Goal: Transaction & Acquisition: Purchase product/service

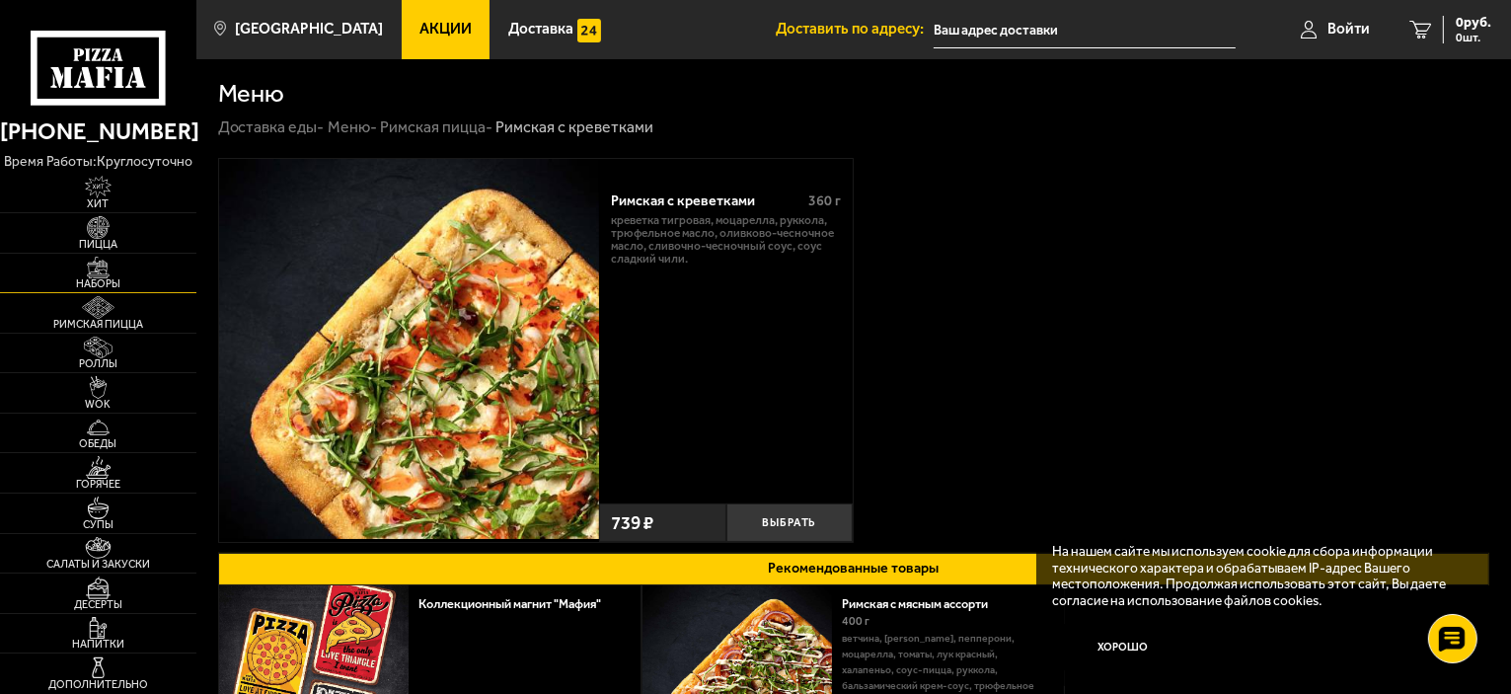
click at [90, 275] on img at bounding box center [98, 268] width 60 height 23
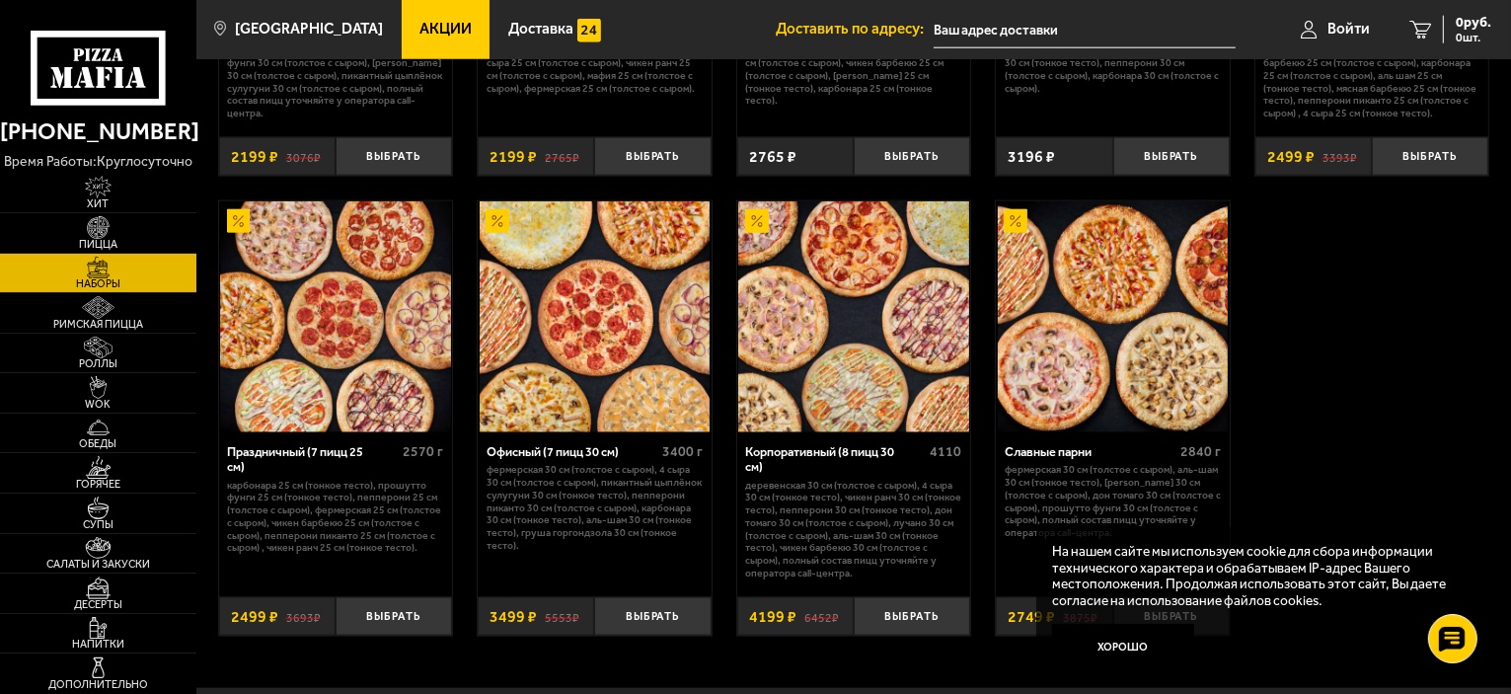
scroll to position [2467, 0]
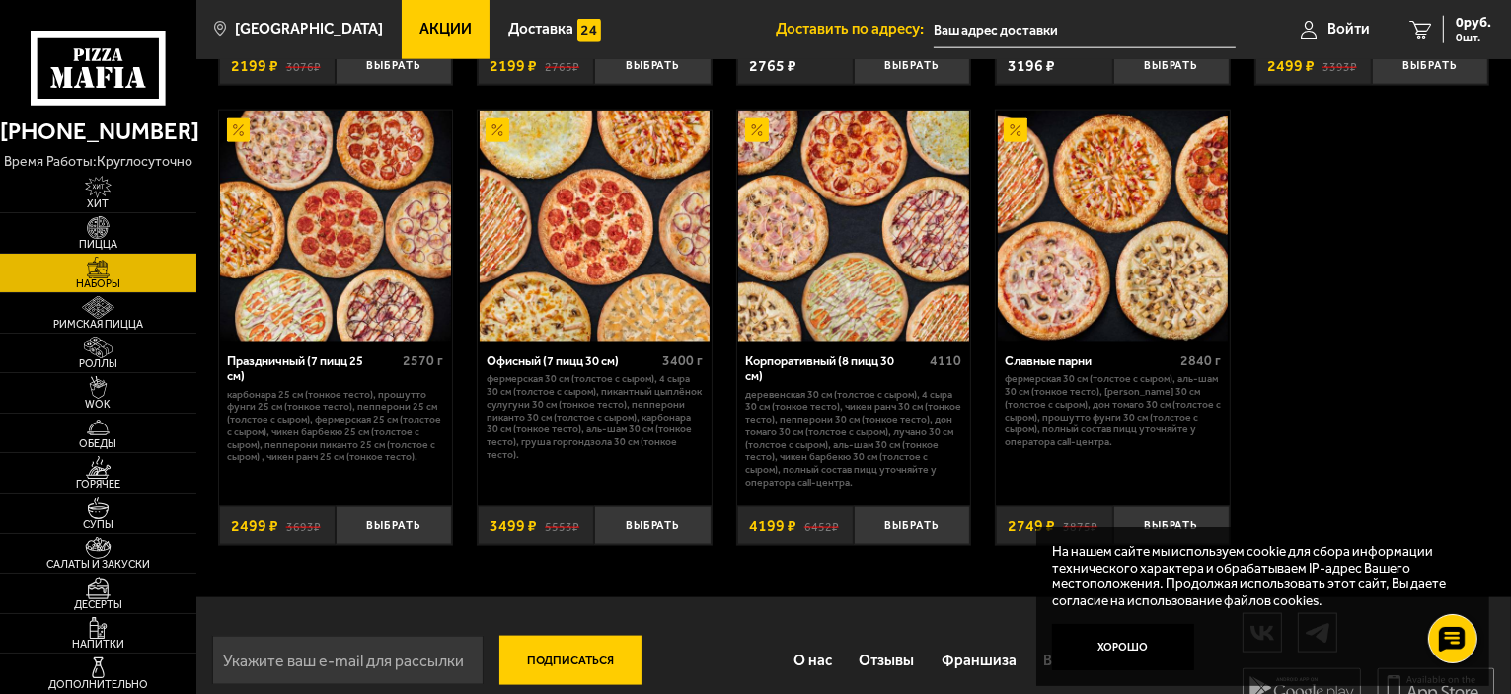
click at [425, 37] on span "Акции" at bounding box center [445, 29] width 52 height 15
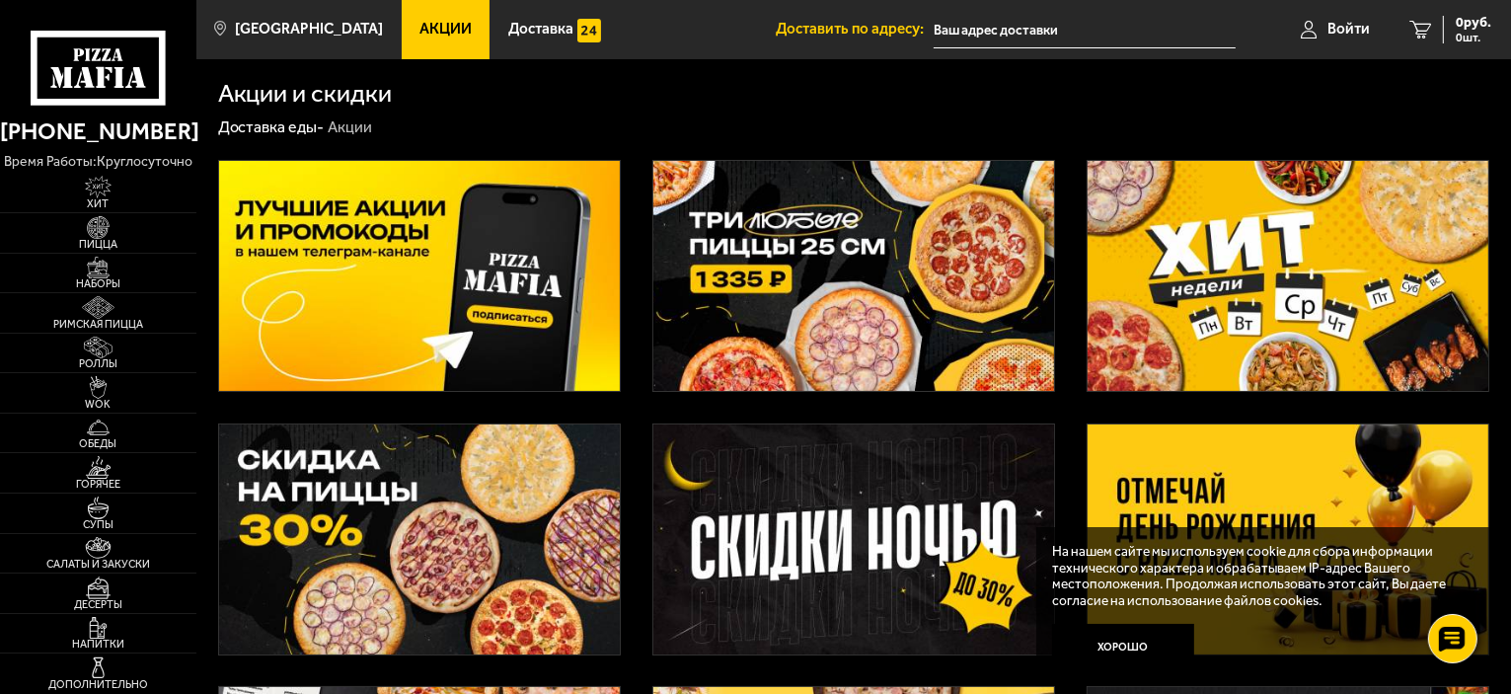
click at [123, 52] on icon at bounding box center [99, 68] width 136 height 75
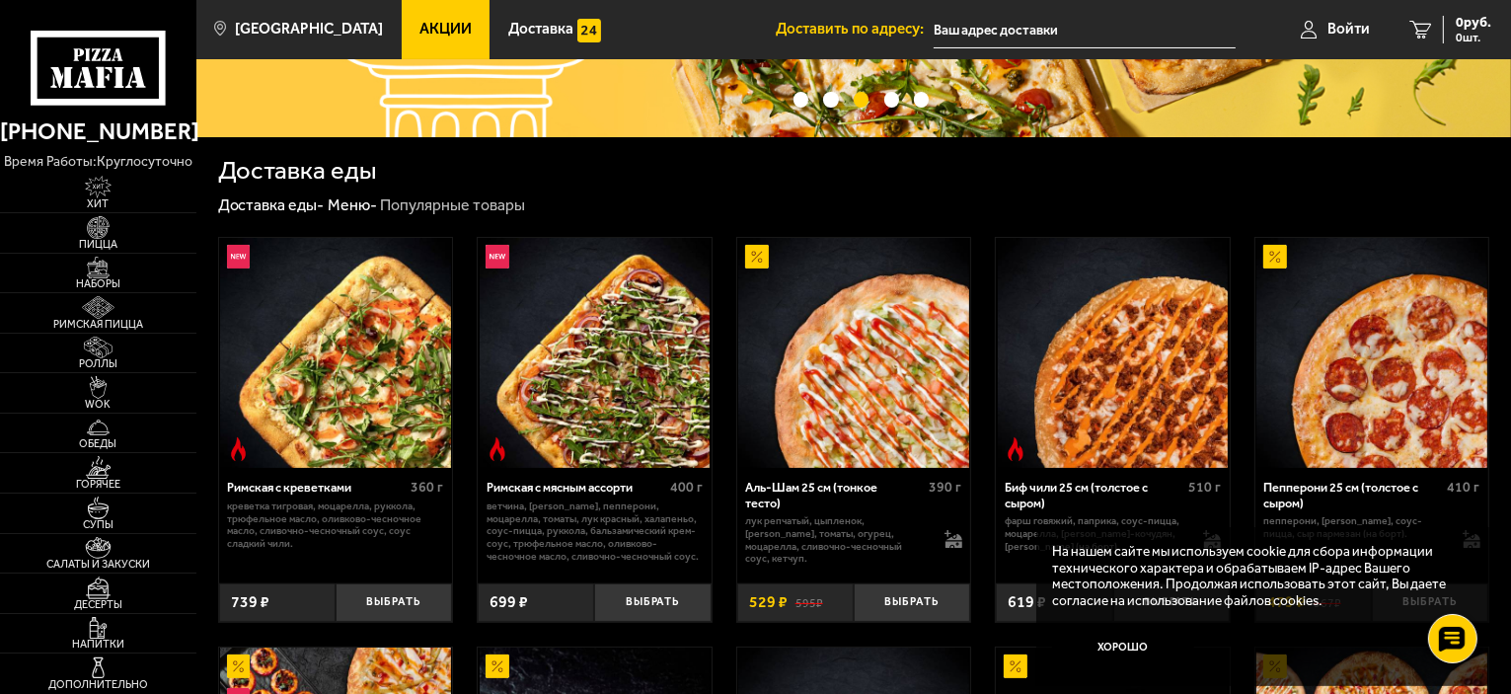
scroll to position [296, 0]
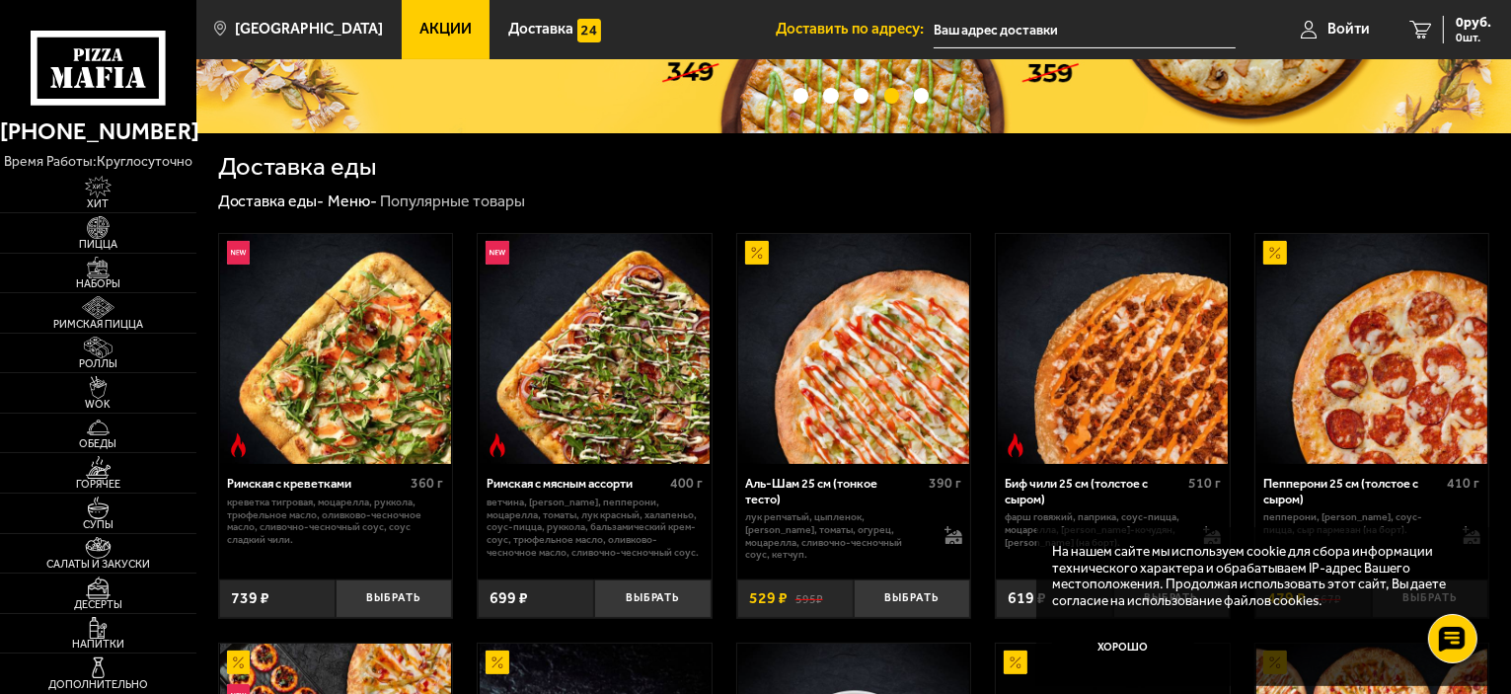
click at [419, 35] on span "Акции" at bounding box center [445, 29] width 52 height 15
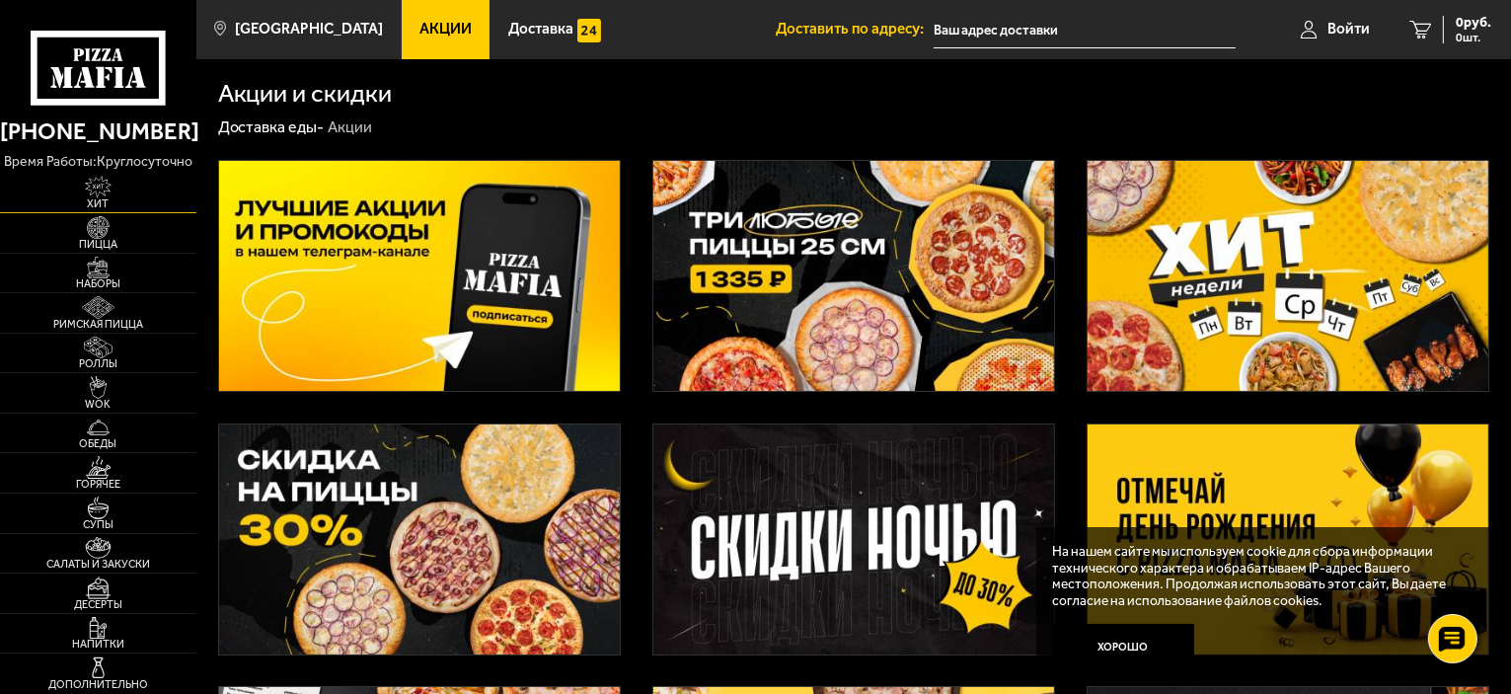
click at [122, 197] on img at bounding box center [98, 187] width 60 height 23
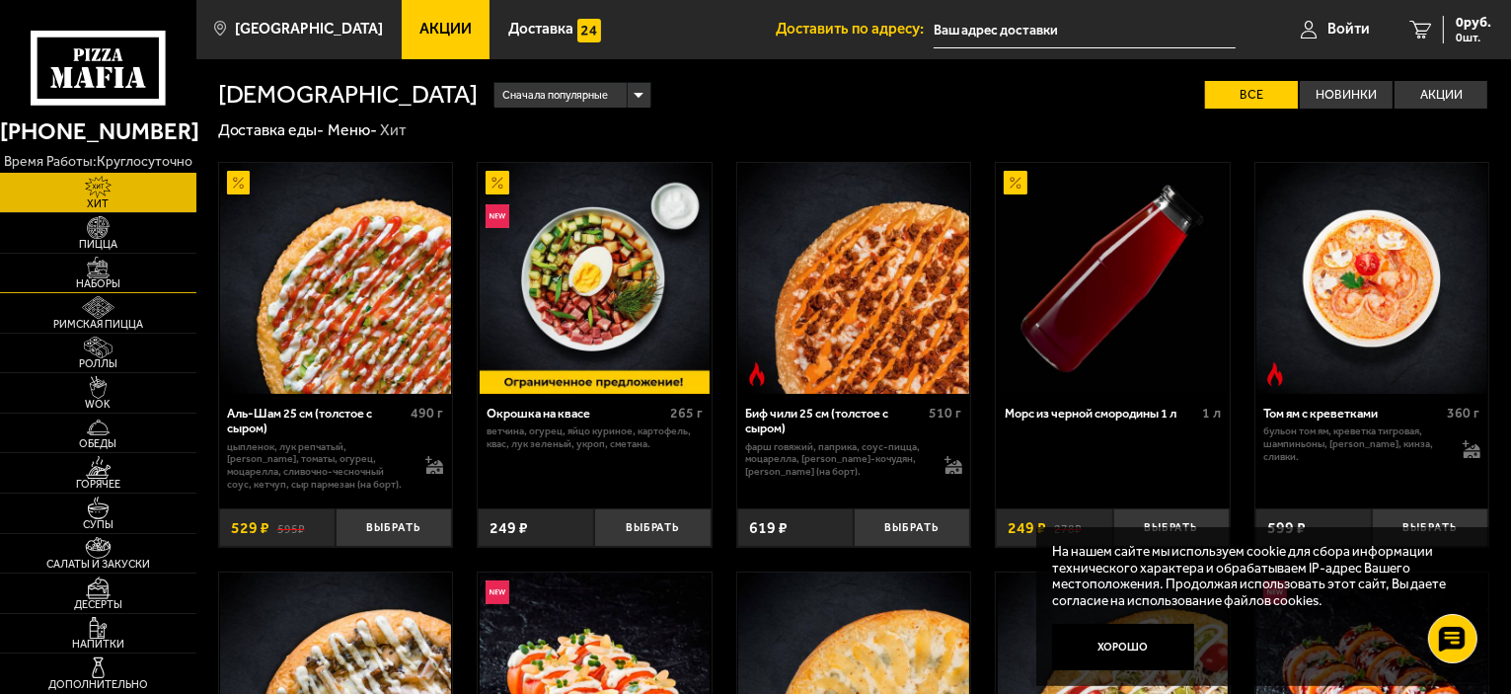
click at [85, 278] on span "Наборы" at bounding box center [98, 283] width 196 height 11
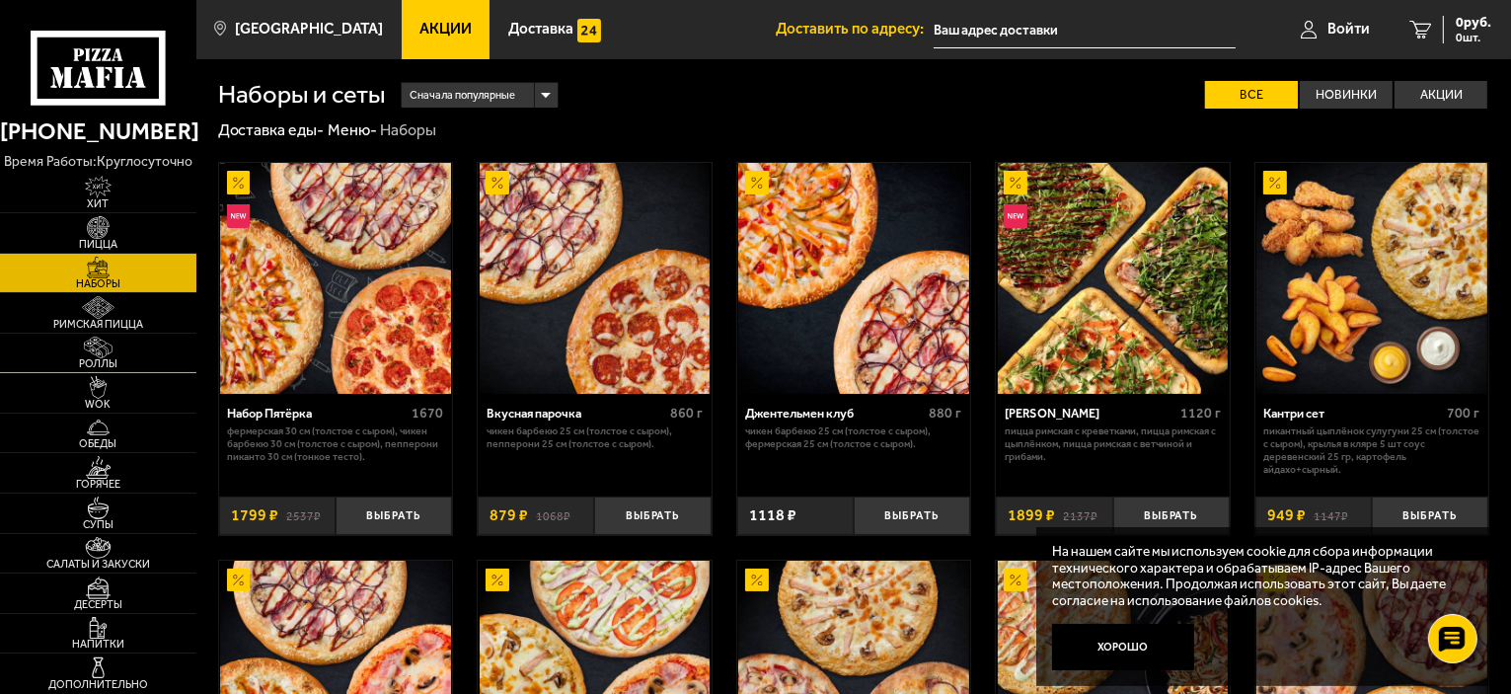
click at [107, 340] on img at bounding box center [98, 348] width 60 height 23
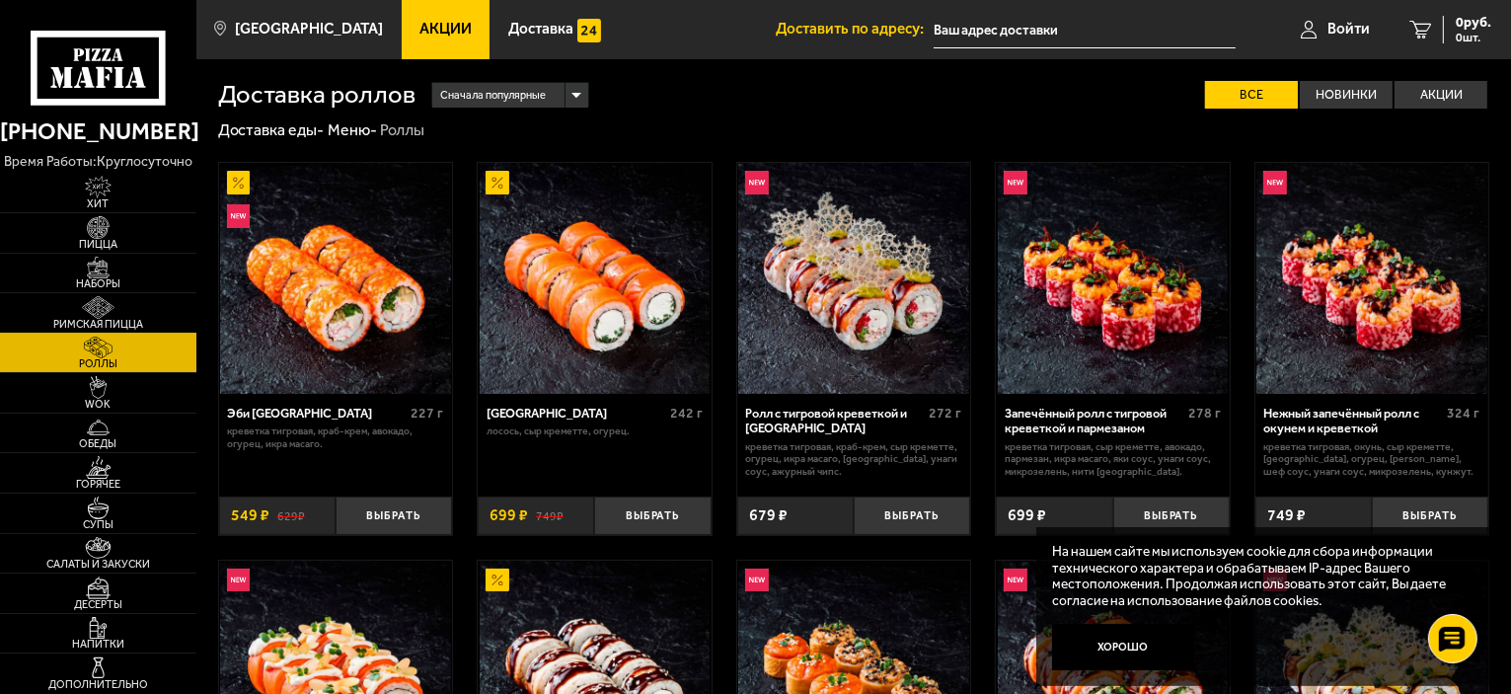
click at [111, 311] on img at bounding box center [98, 307] width 60 height 23
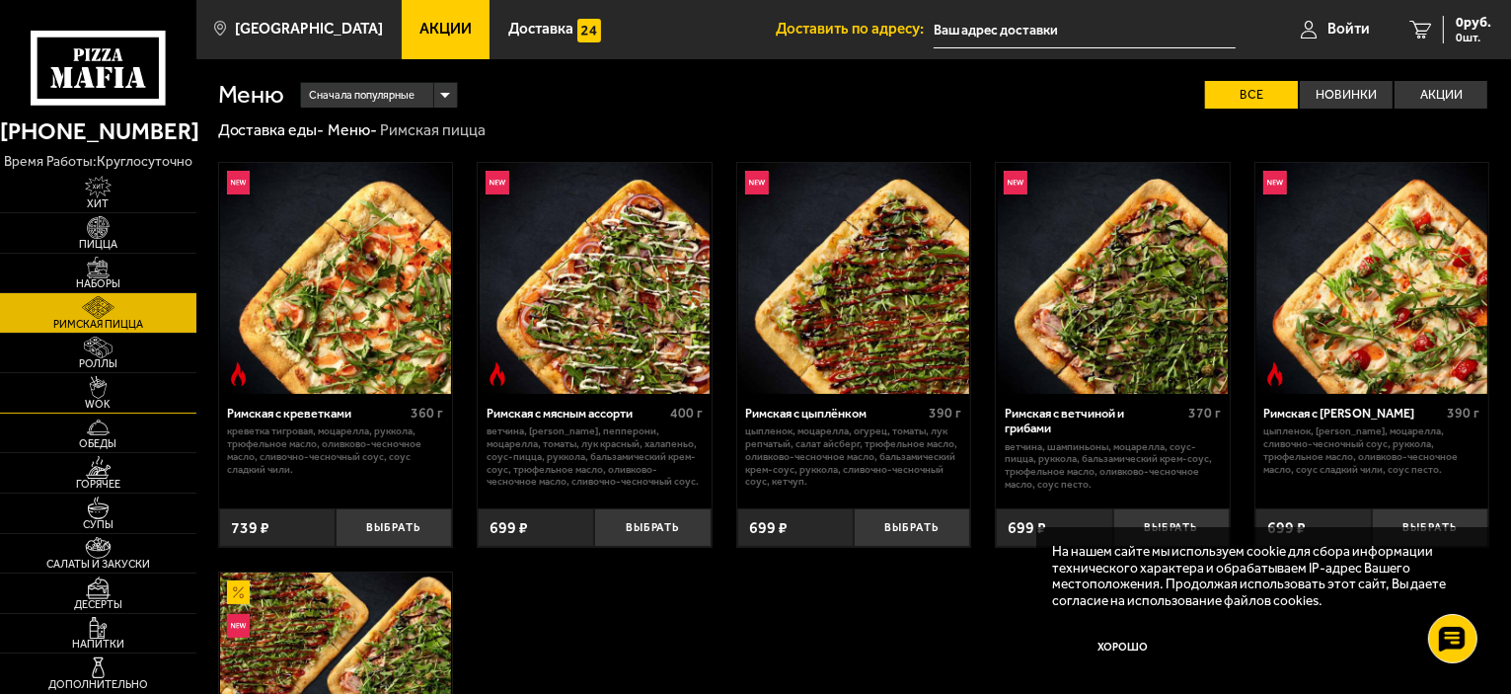
click at [87, 378] on img at bounding box center [98, 387] width 60 height 23
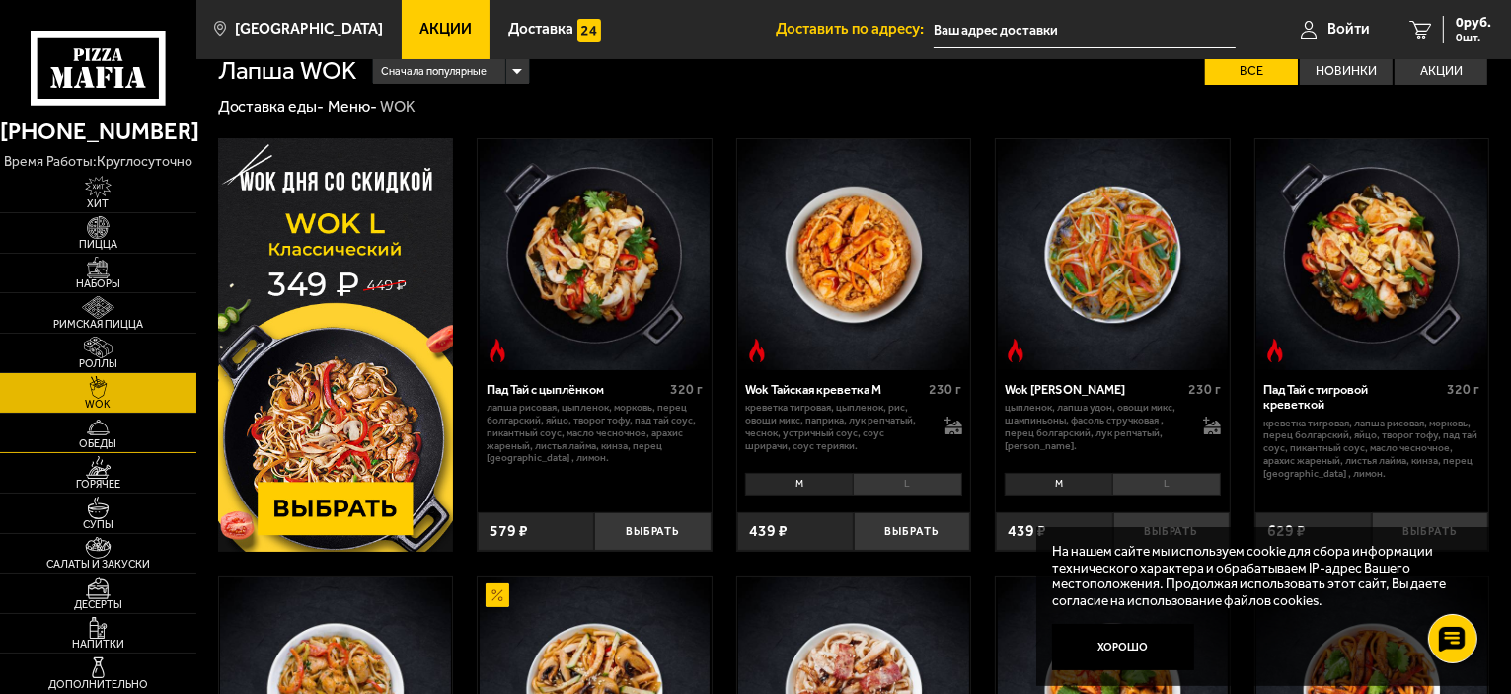
scroll to position [99, 0]
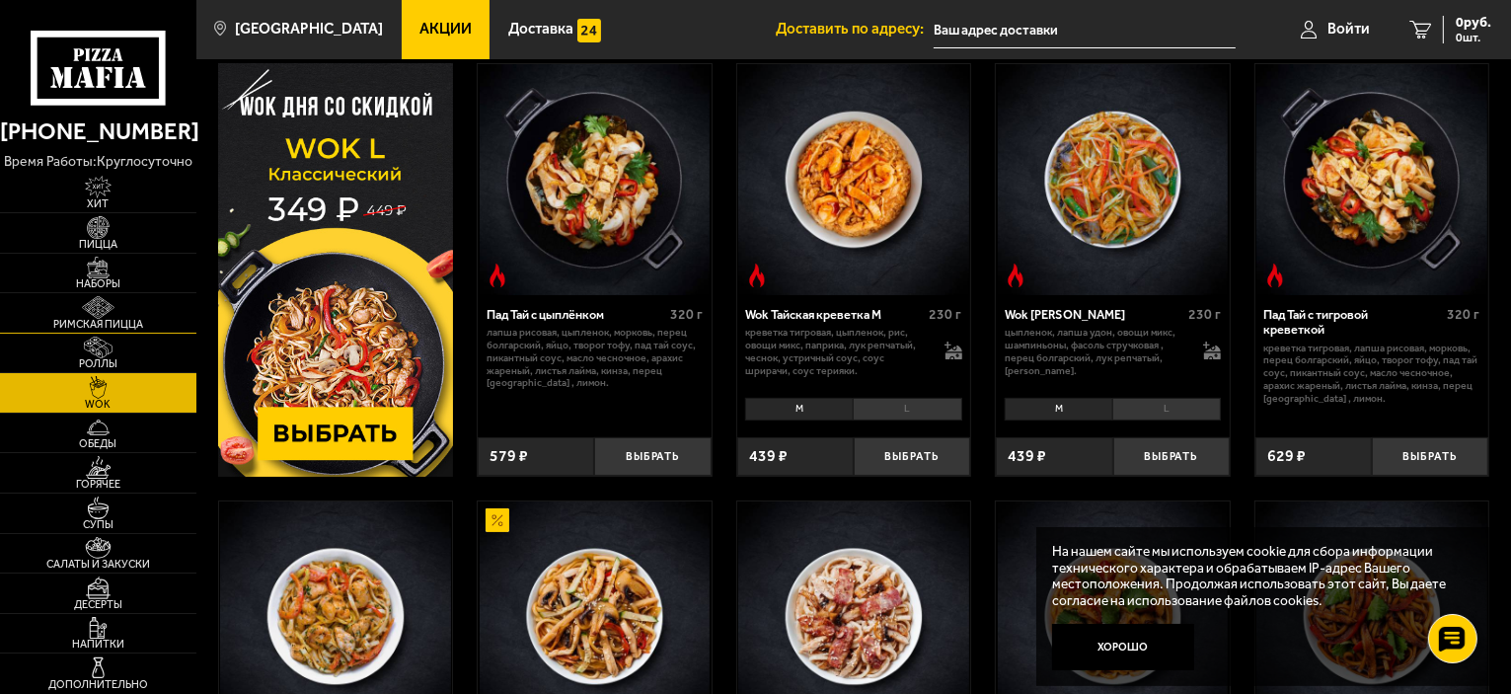
click at [79, 315] on img at bounding box center [98, 307] width 60 height 23
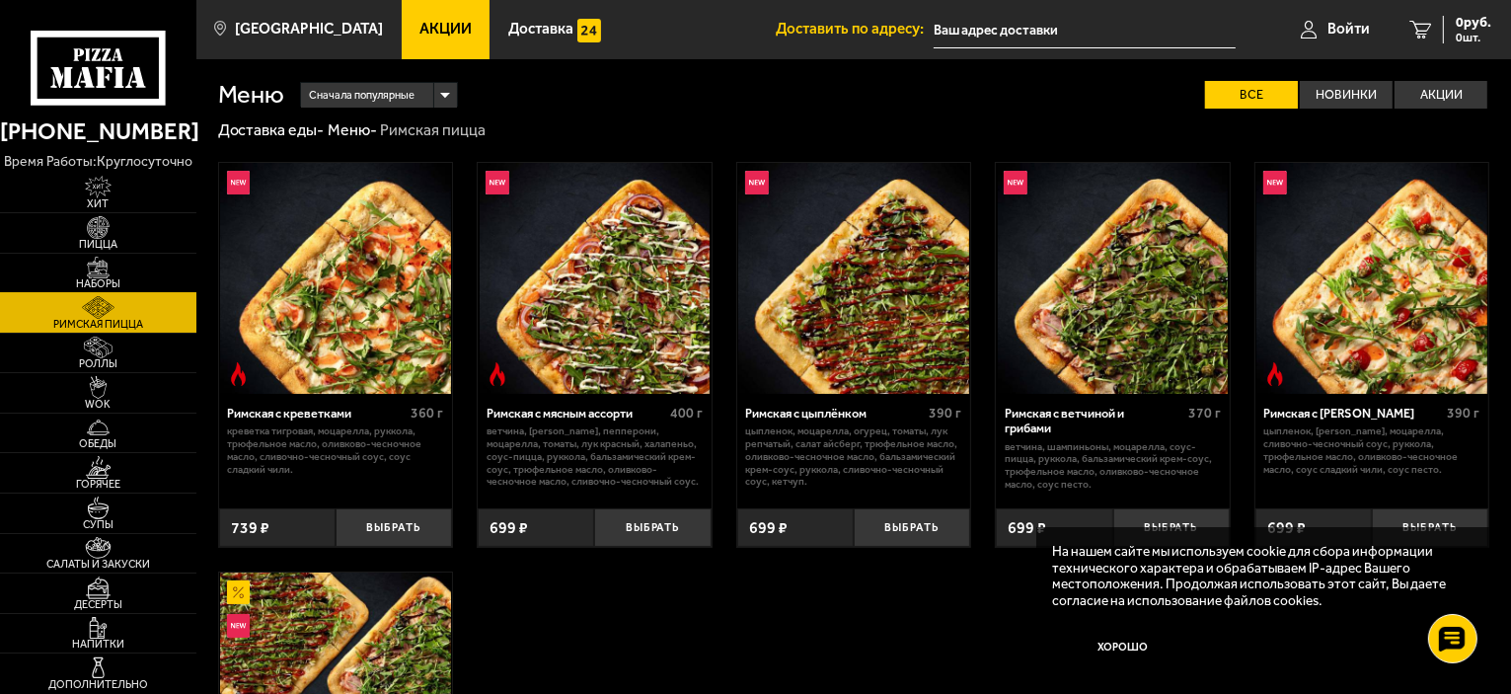
click at [96, 268] on img at bounding box center [98, 268] width 60 height 23
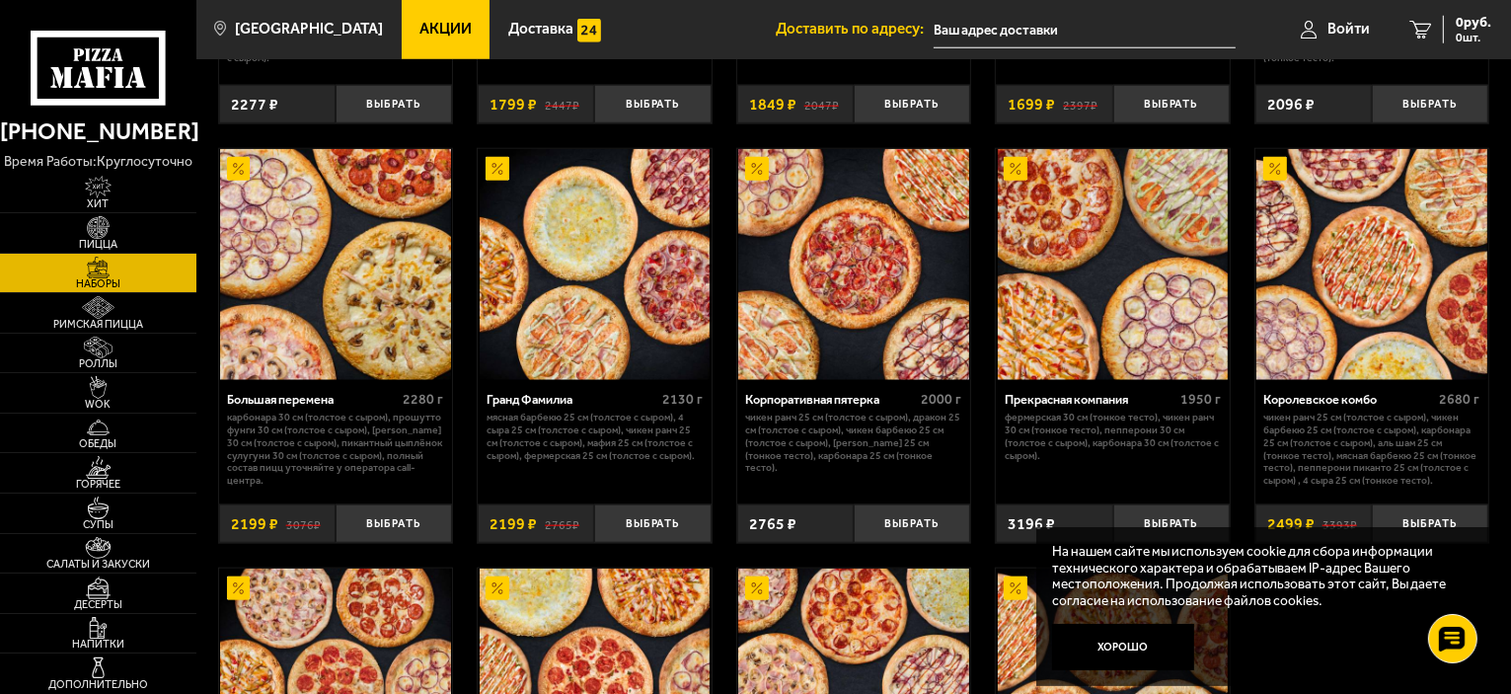
scroll to position [2171, 0]
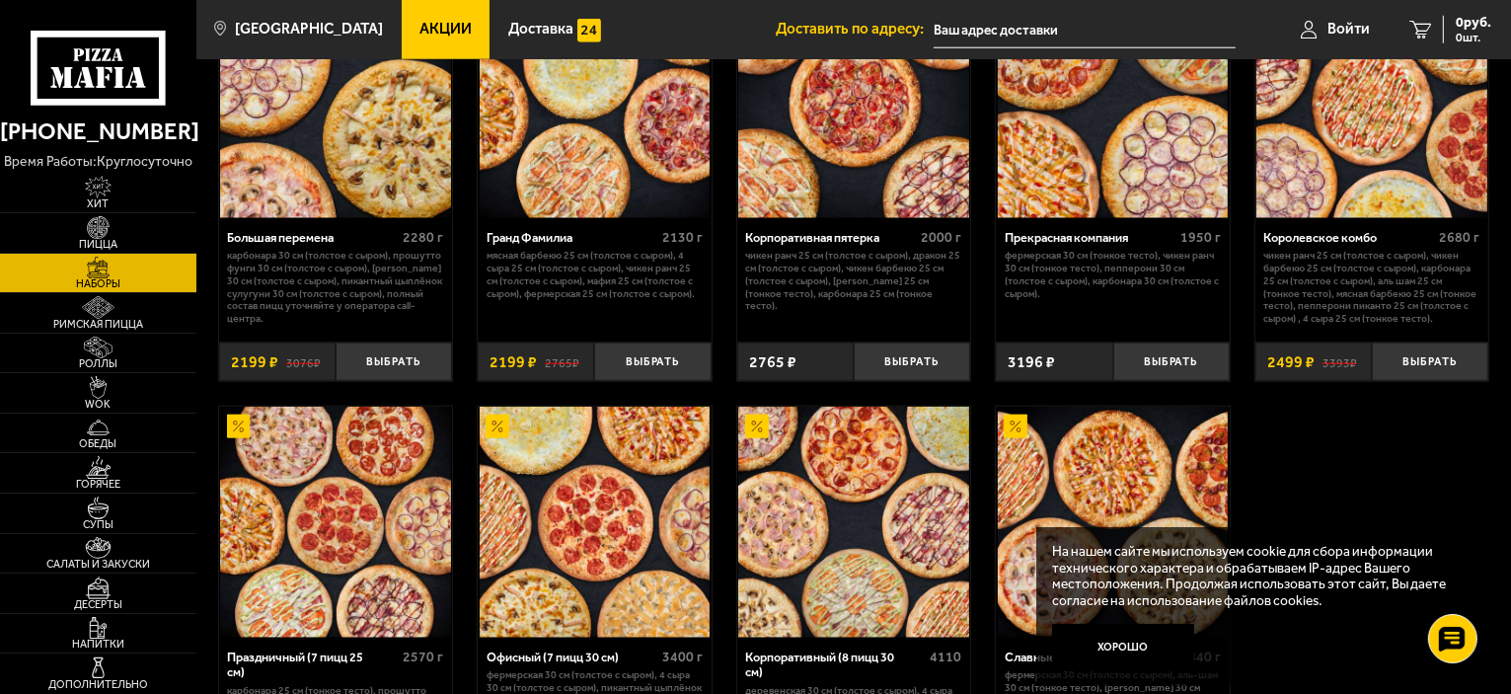
click at [1120, 662] on button "Хорошо" at bounding box center [1123, 647] width 142 height 47
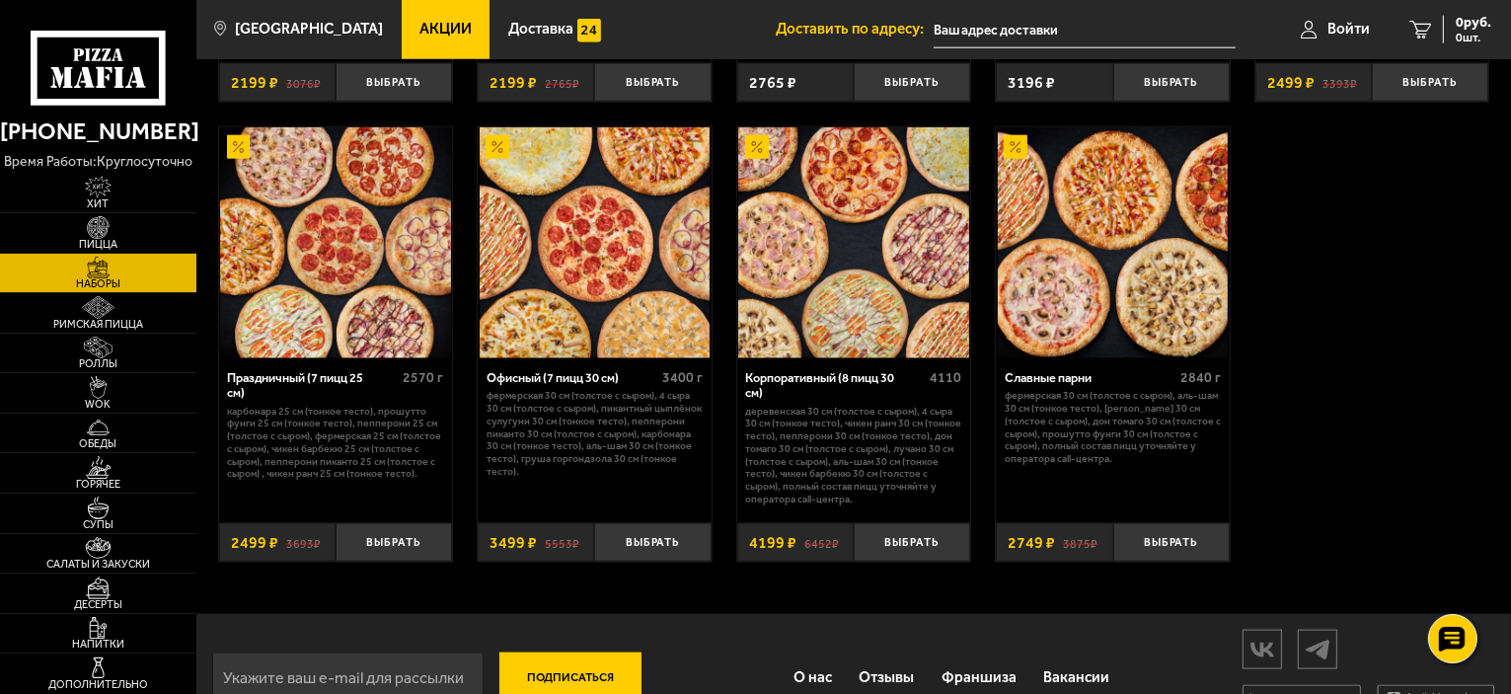
scroll to position [2405, 0]
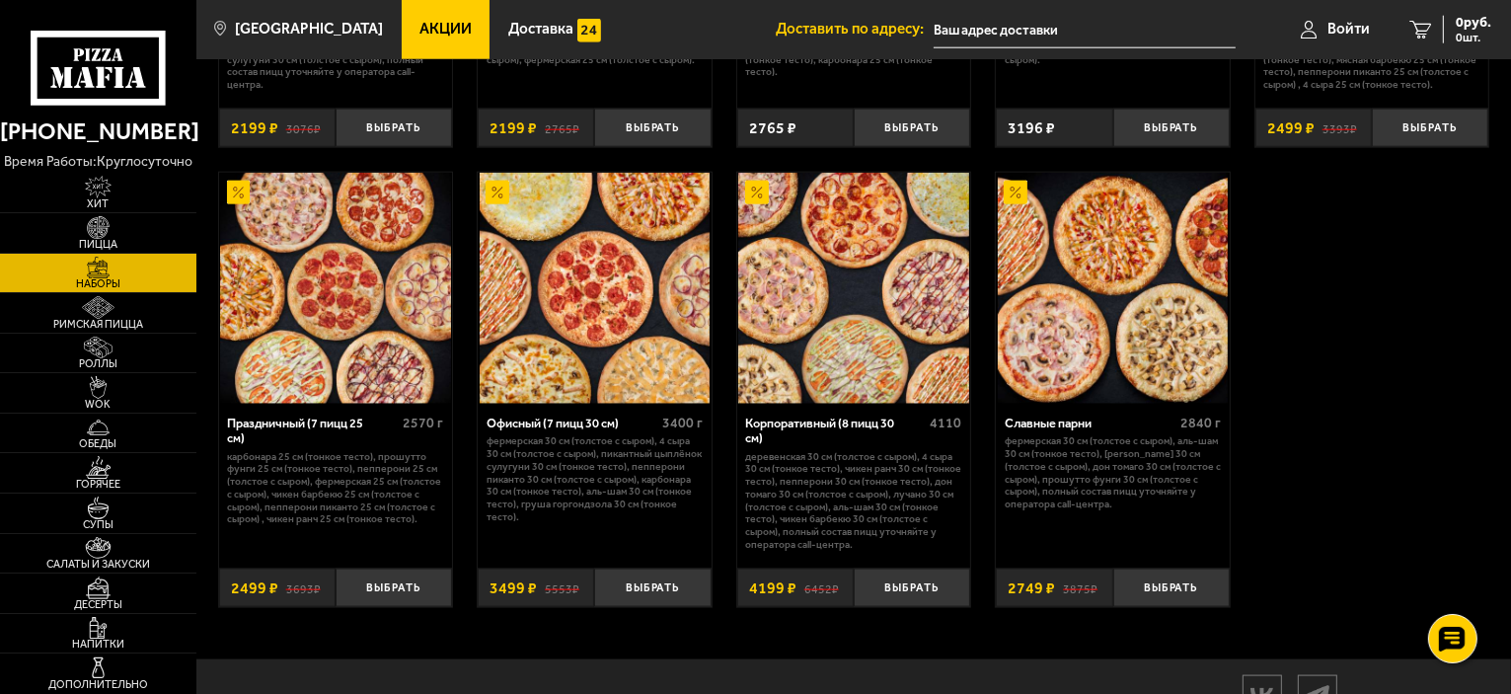
click at [402, 50] on link "Акции" at bounding box center [446, 29] width 89 height 59
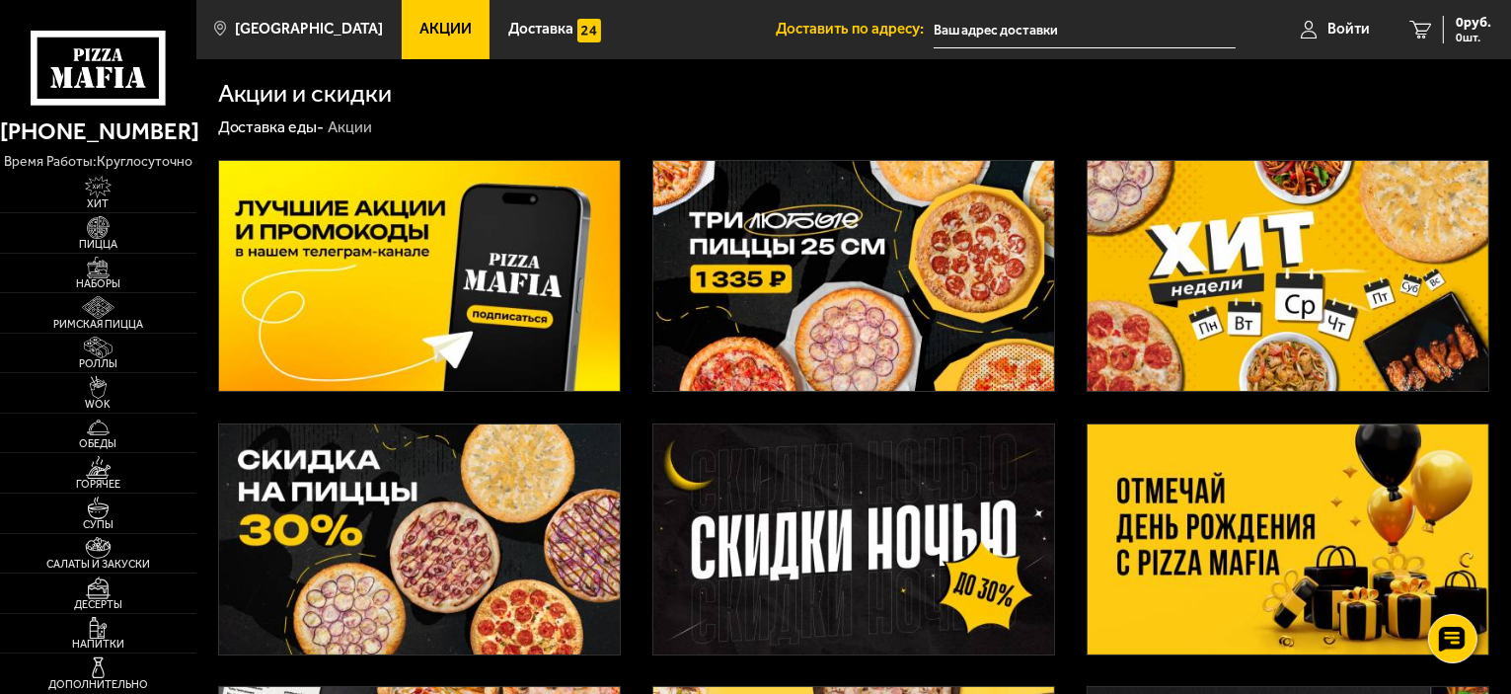
click at [423, 23] on span "Акции" at bounding box center [445, 29] width 52 height 15
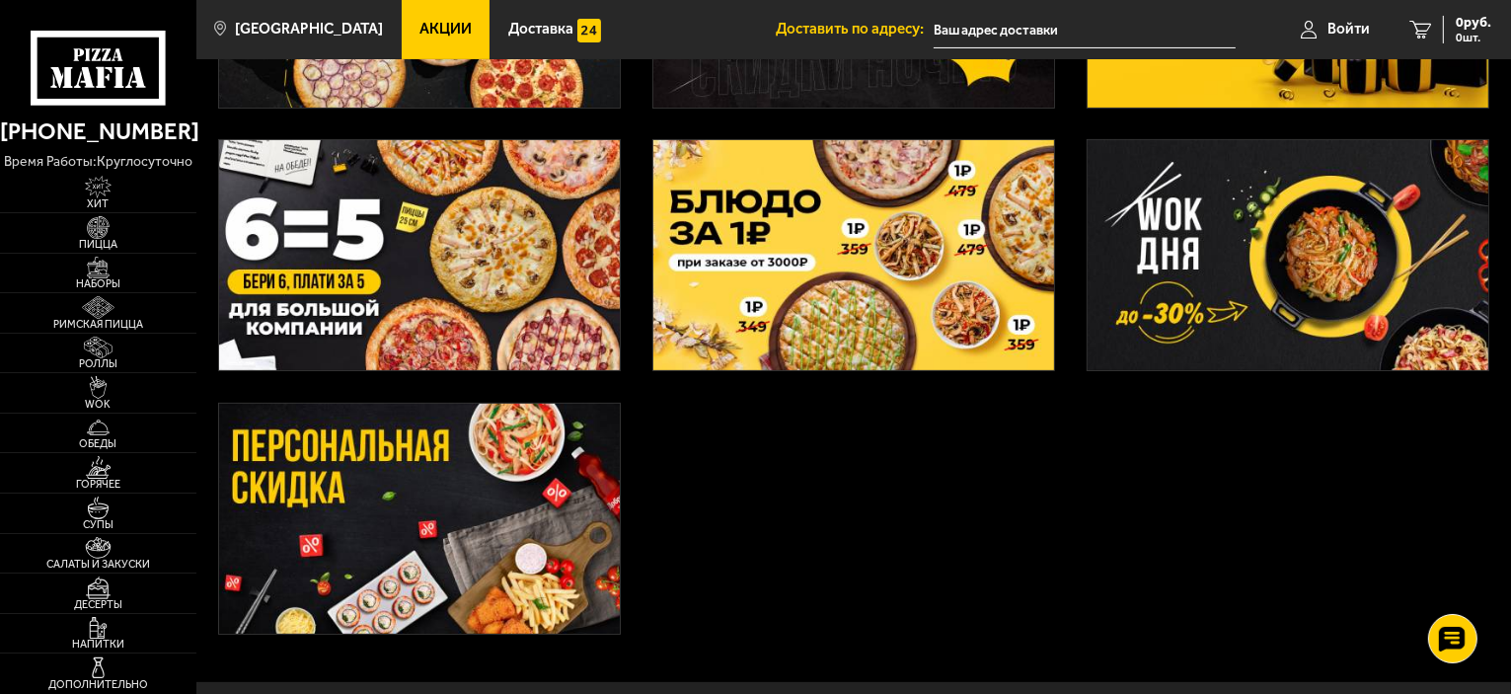
scroll to position [663, 0]
